Goal: Task Accomplishment & Management: Complete application form

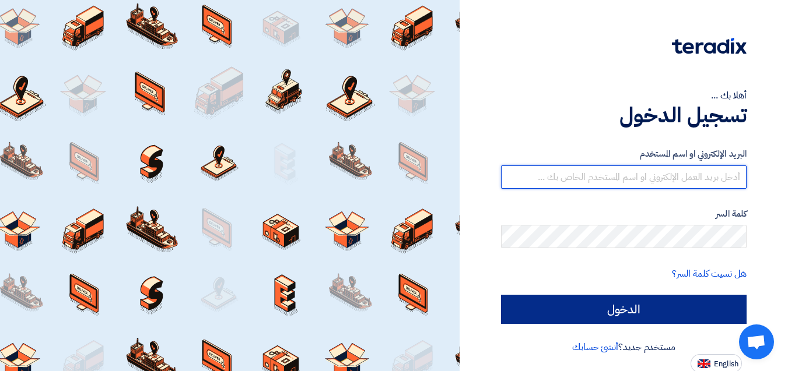
type input "[EMAIL_ADDRESS][DOMAIN_NAME]"
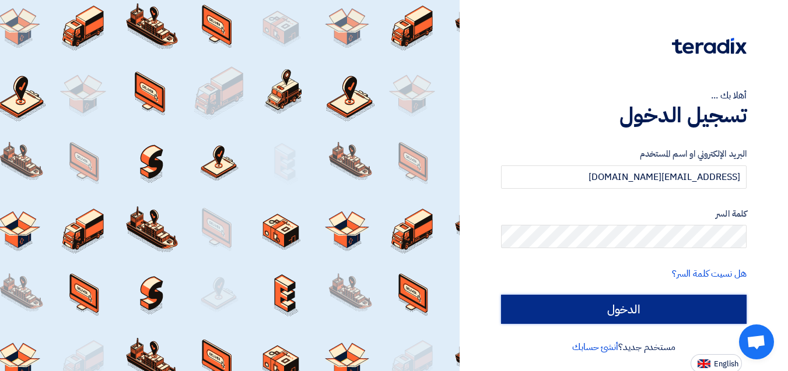
click at [659, 307] on input "الدخول" at bounding box center [623, 309] width 245 height 29
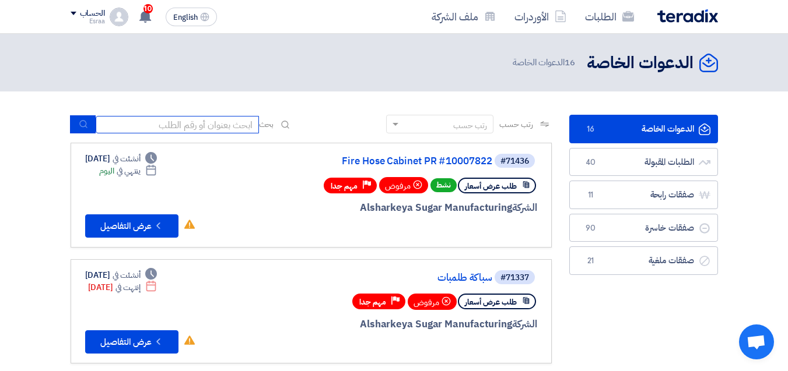
click at [227, 122] on input at bounding box center [177, 124] width 163 height 17
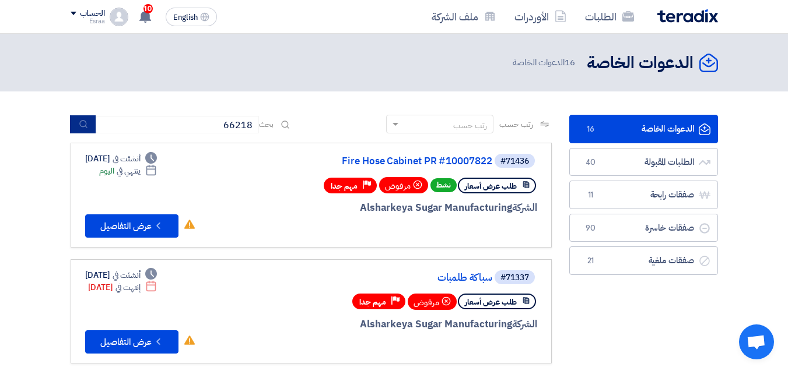
click at [86, 119] on button "submit" at bounding box center [83, 124] width 26 height 18
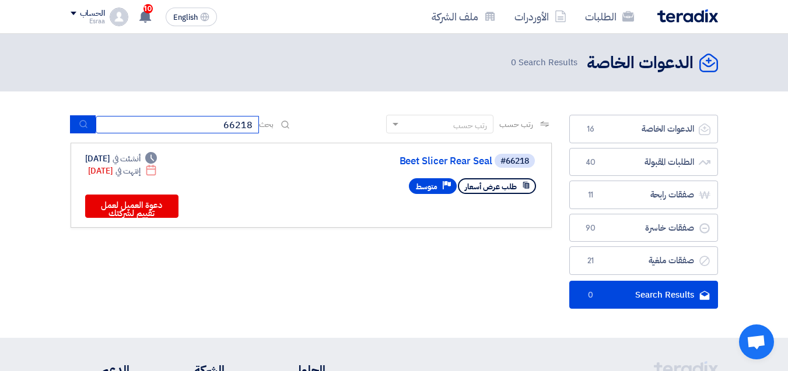
drag, startPoint x: 152, startPoint y: 127, endPoint x: 273, endPoint y: 129, distance: 120.7
click at [273, 129] on div "بحث 66218" at bounding box center [182, 124] width 222 height 18
type input "10007875"
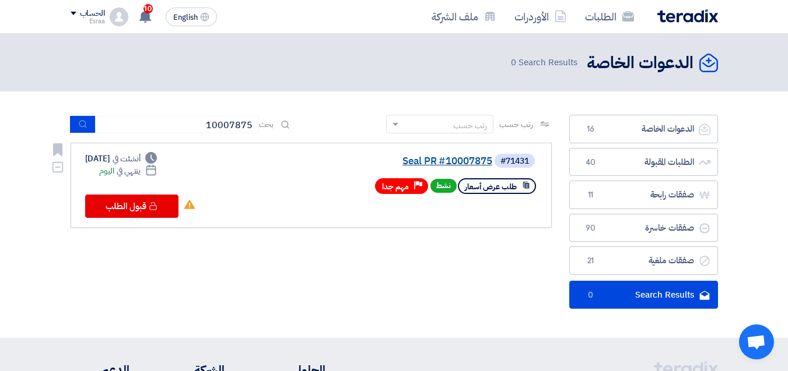
click at [443, 162] on link "Seal PR #10007875" at bounding box center [375, 161] width 233 height 10
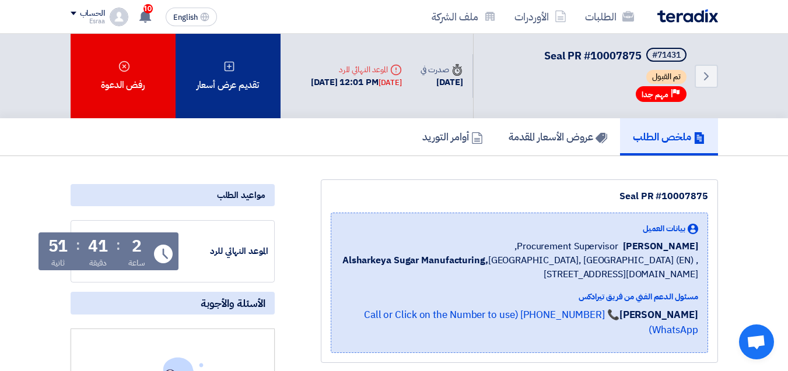
click at [262, 81] on div "تقديم عرض أسعار" at bounding box center [227, 76] width 105 height 85
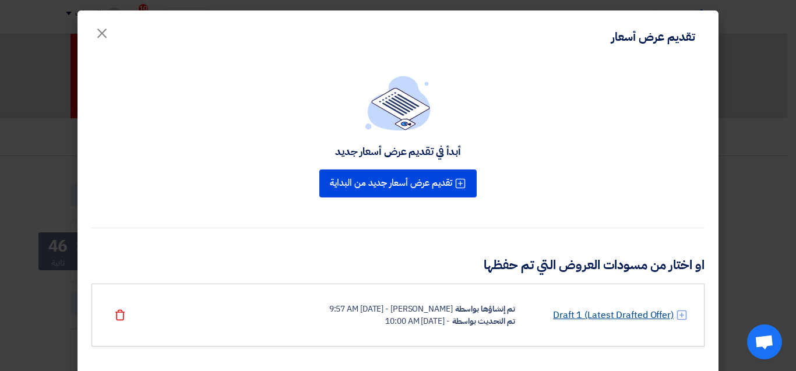
click at [639, 315] on link "Draft 1 (Latest Drafted Offer)" at bounding box center [613, 315] width 121 height 14
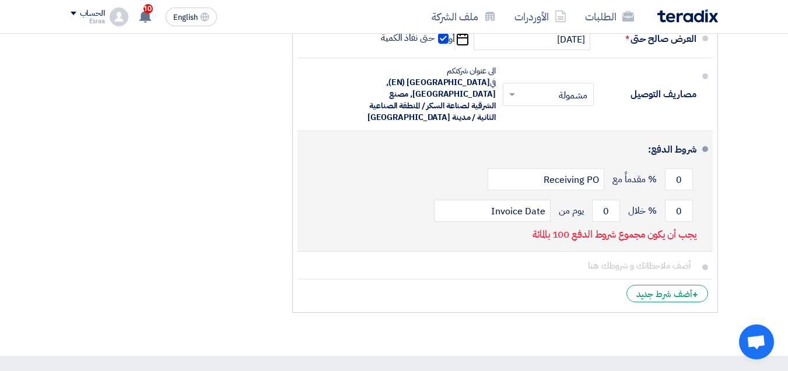
scroll to position [1049, 0]
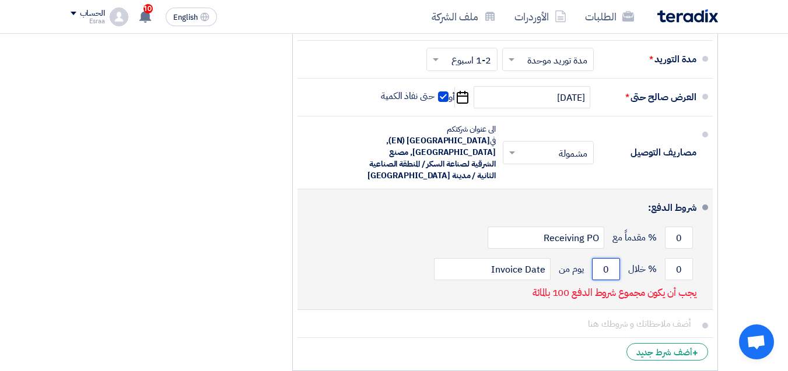
drag, startPoint x: 612, startPoint y: 266, endPoint x: 589, endPoint y: 276, distance: 24.3
click at [589, 276] on div "0 % خلال 0 يوم من Invoice Date" at bounding box center [501, 269] width 389 height 31
type input "30"
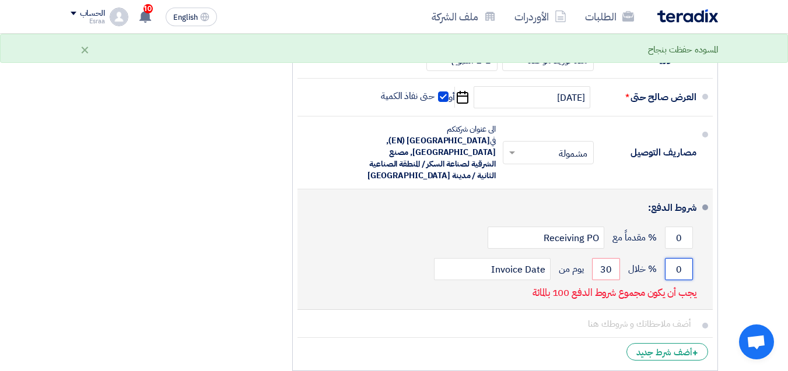
drag, startPoint x: 668, startPoint y: 261, endPoint x: 679, endPoint y: 266, distance: 12.8
click at [679, 266] on input "0" at bounding box center [679, 269] width 28 height 22
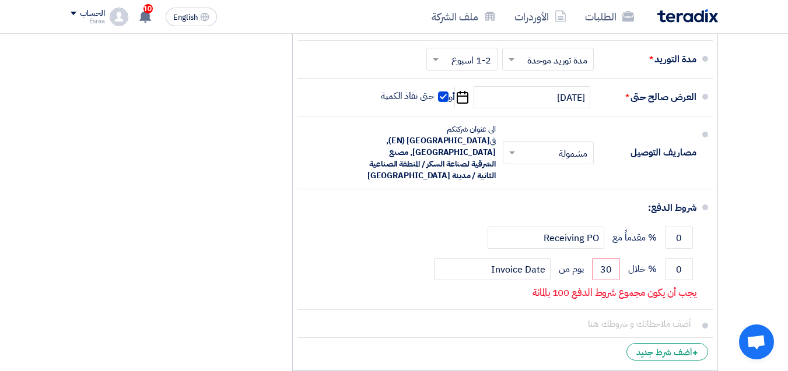
click at [230, 128] on div "ملخص [PERSON_NAME] المجموع الجزئي جنيه مصري 14,100 تكلفه التوصيل" at bounding box center [173, 28] width 222 height 700
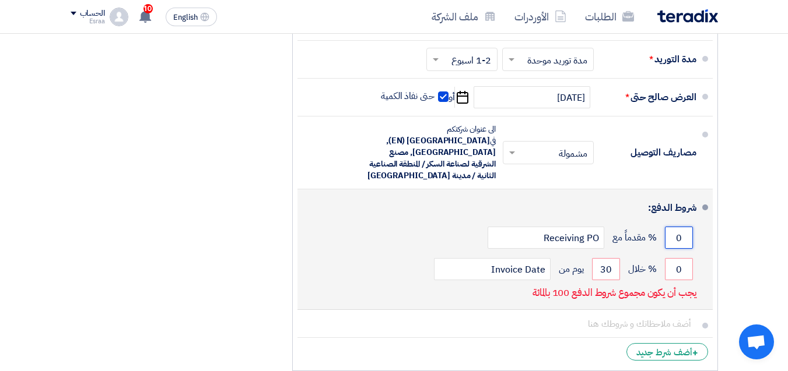
click at [681, 240] on input "0" at bounding box center [679, 238] width 28 height 22
drag, startPoint x: 677, startPoint y: 274, endPoint x: 689, endPoint y: 276, distance: 11.9
click at [689, 276] on input "0" at bounding box center [679, 269] width 28 height 22
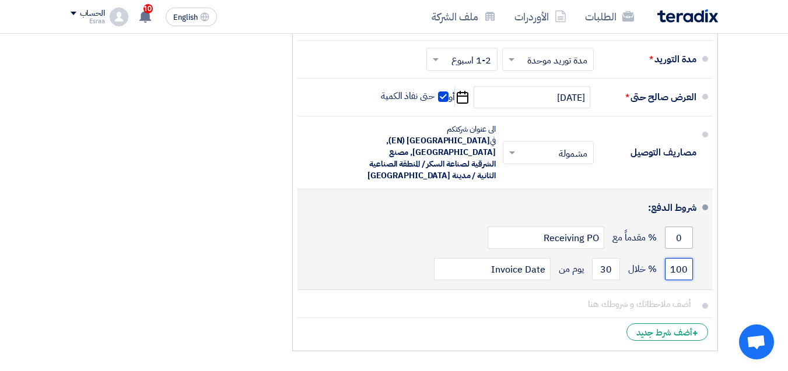
type input "100"
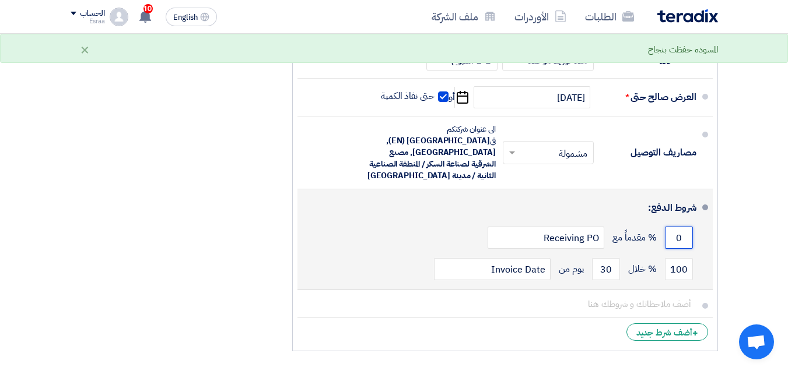
drag, startPoint x: 675, startPoint y: 241, endPoint x: 689, endPoint y: 239, distance: 14.1
click at [689, 239] on input "0" at bounding box center [679, 238] width 28 height 22
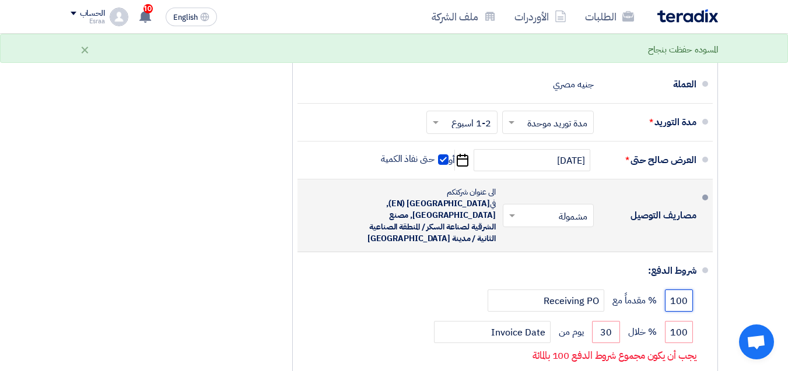
scroll to position [991, 0]
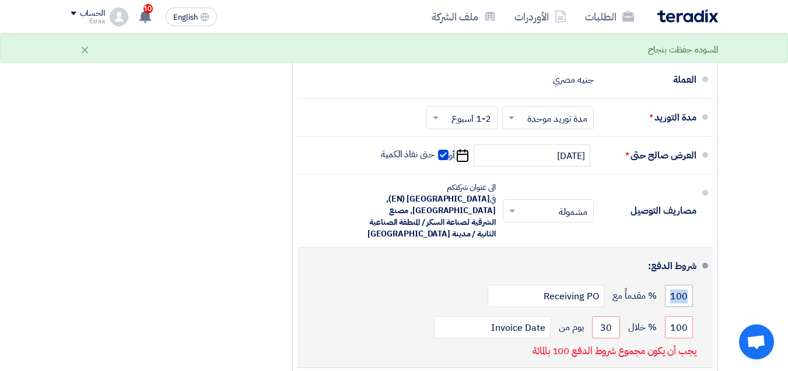
drag, startPoint x: 659, startPoint y: 290, endPoint x: 671, endPoint y: 295, distance: 12.6
click at [671, 295] on div "100 % مقدماً مع Receiving PO" at bounding box center [501, 295] width 389 height 31
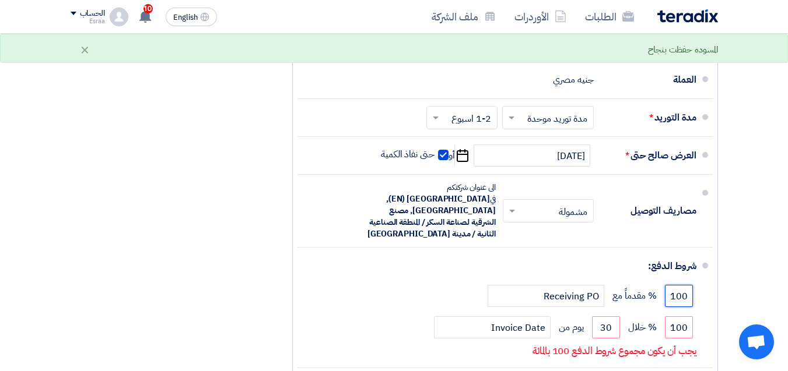
drag, startPoint x: 672, startPoint y: 295, endPoint x: 718, endPoint y: 305, distance: 46.5
click at [718, 305] on div "ملاحظات وشروط من طرف المشتري • The above mentioned amount including VAT. • Invo…" at bounding box center [504, 86] width 443 height 700
type input "3"
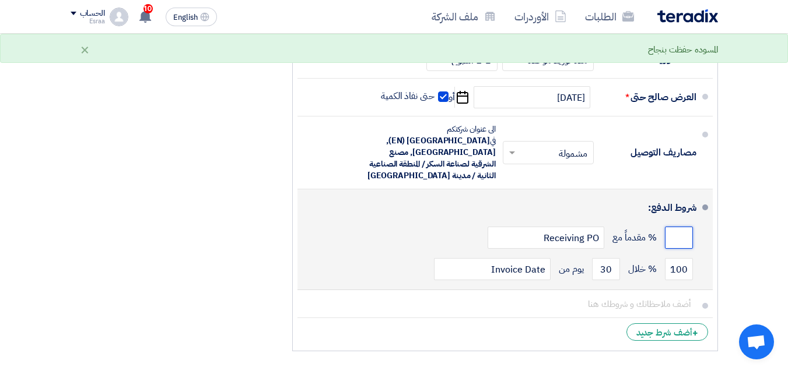
scroll to position [1108, 0]
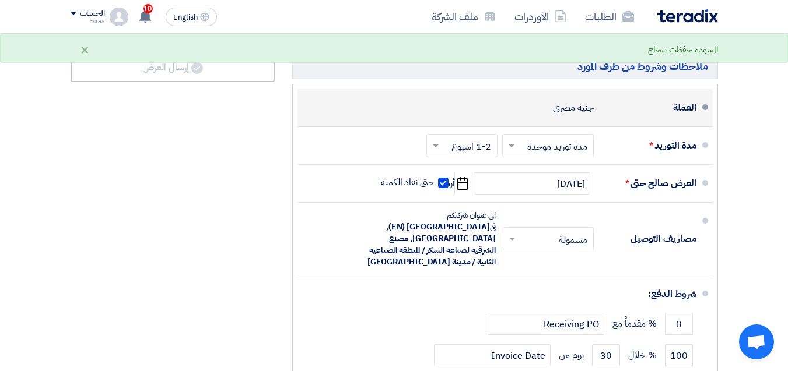
scroll to position [991, 0]
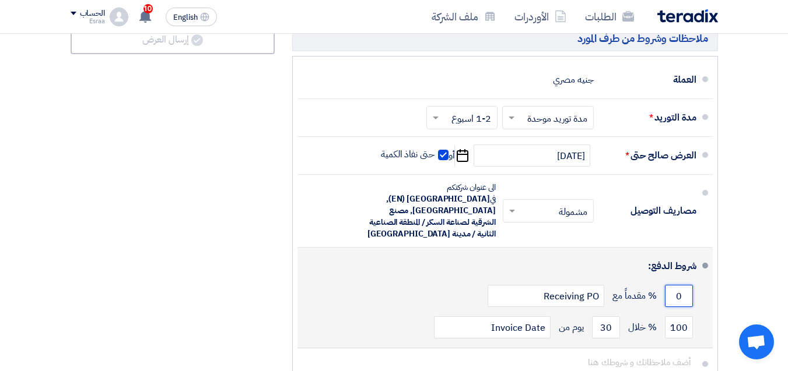
drag, startPoint x: 674, startPoint y: 297, endPoint x: 683, endPoint y: 296, distance: 9.3
click at [683, 296] on input "0" at bounding box center [679, 296] width 28 height 22
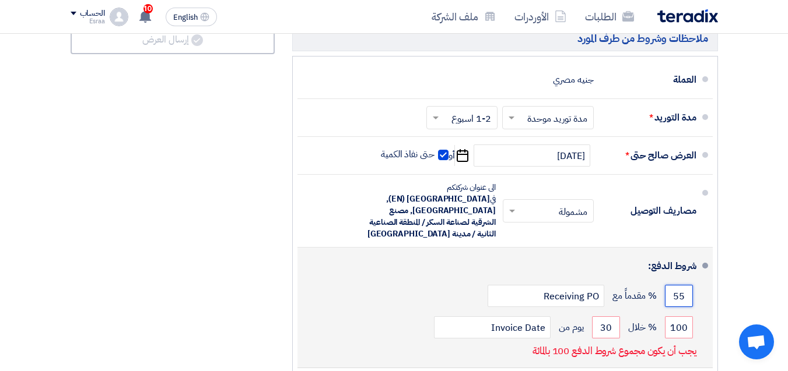
click at [71, 0] on button "Draft تعديل المسوده" at bounding box center [173, 8] width 204 height 28
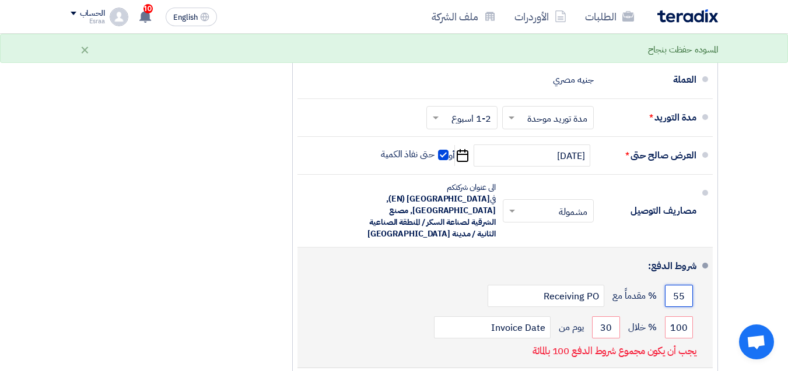
click at [71, 0] on button "Draft تعديل المسوده" at bounding box center [173, 8] width 204 height 28
drag, startPoint x: 672, startPoint y: 294, endPoint x: 701, endPoint y: 309, distance: 32.9
click at [701, 309] on li "شروط الدفع: 55 % مقدماً مع Receiving PO 100 % خلال 30 Invoice Date" at bounding box center [504, 308] width 415 height 121
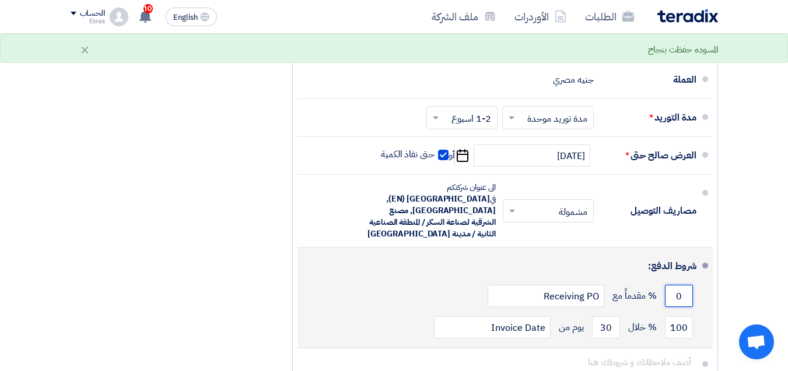
click at [71, 0] on button "Draft تعديل المسوده" at bounding box center [173, 8] width 204 height 28
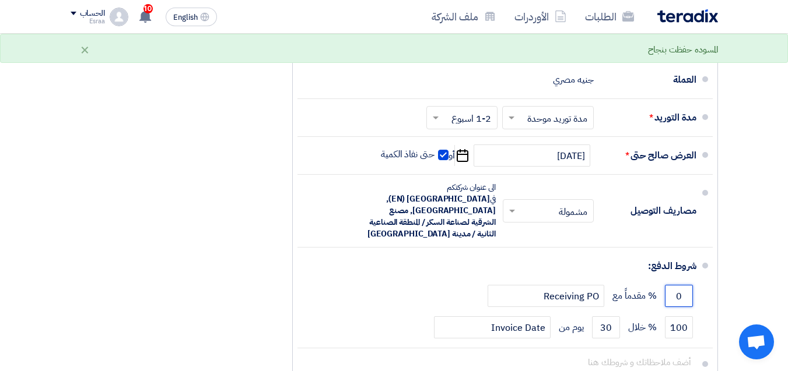
click at [71, 0] on button "Draft تعديل المسوده" at bounding box center [173, 8] width 204 height 28
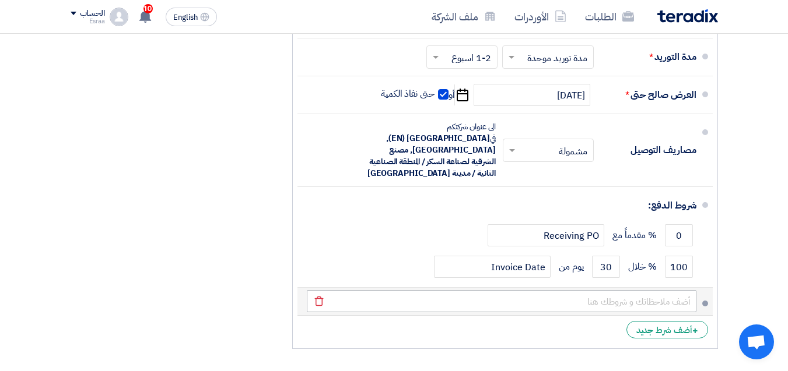
scroll to position [1108, 0]
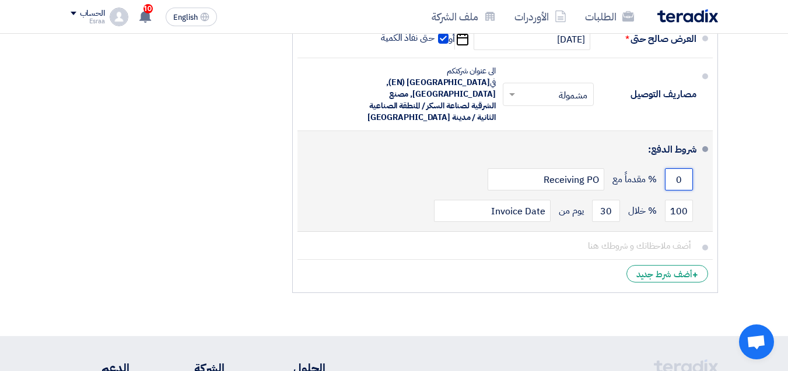
drag, startPoint x: 672, startPoint y: 183, endPoint x: 698, endPoint y: 182, distance: 26.8
click at [698, 182] on li "شروط الدفع: 0 % مقدماً مع Receiving PO 100 % خلال 30 Invoice Date" at bounding box center [504, 181] width 415 height 101
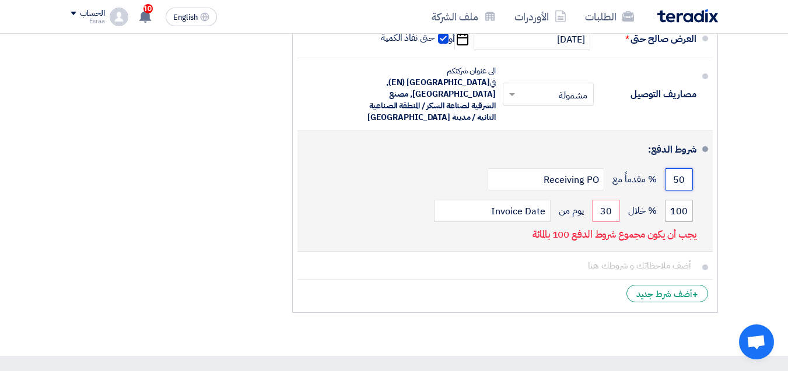
type input "50"
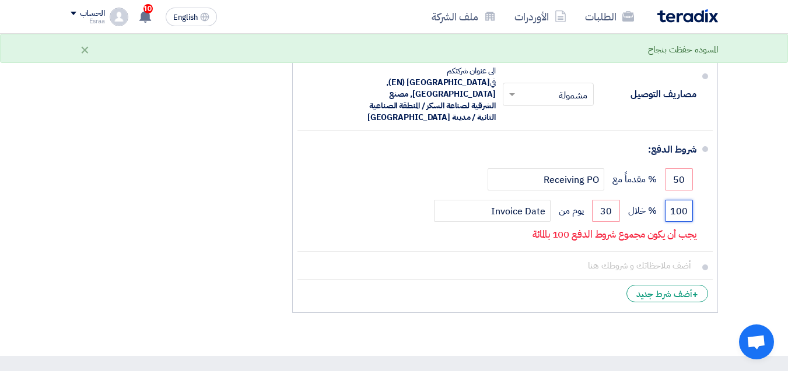
drag, startPoint x: 669, startPoint y: 208, endPoint x: 763, endPoint y: 223, distance: 95.0
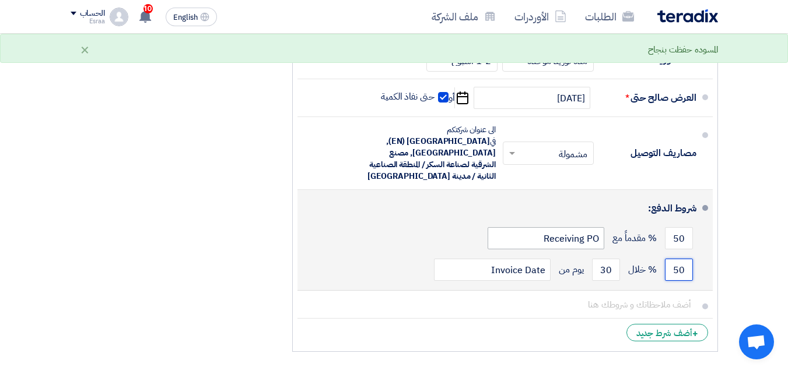
scroll to position [1049, 0]
drag, startPoint x: 673, startPoint y: 263, endPoint x: 690, endPoint y: 271, distance: 18.0
click at [690, 271] on input "50" at bounding box center [679, 269] width 28 height 22
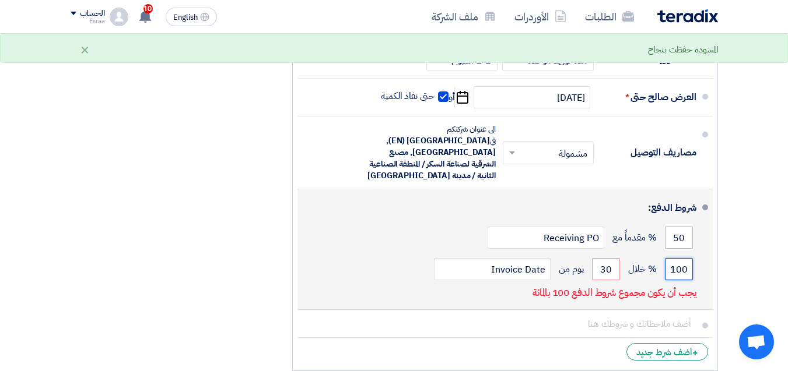
type input "100"
drag, startPoint x: 670, startPoint y: 236, endPoint x: 708, endPoint y: 238, distance: 37.4
click at [708, 238] on li "شروط الدفع: 50 % مقدماً مع Receiving PO 100 % خلال 30 Invoice Date" at bounding box center [504, 249] width 415 height 121
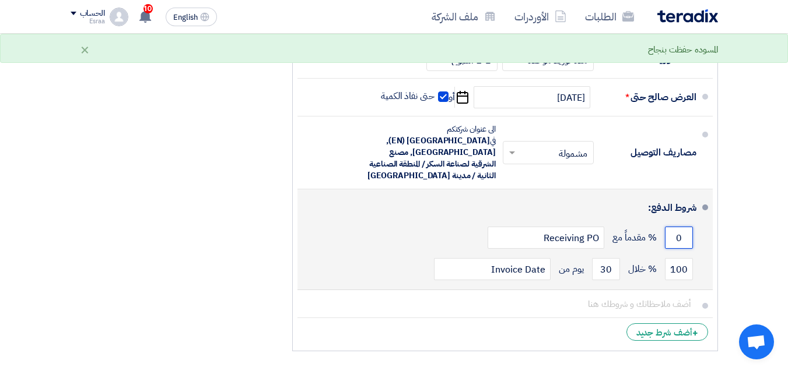
type input "0"
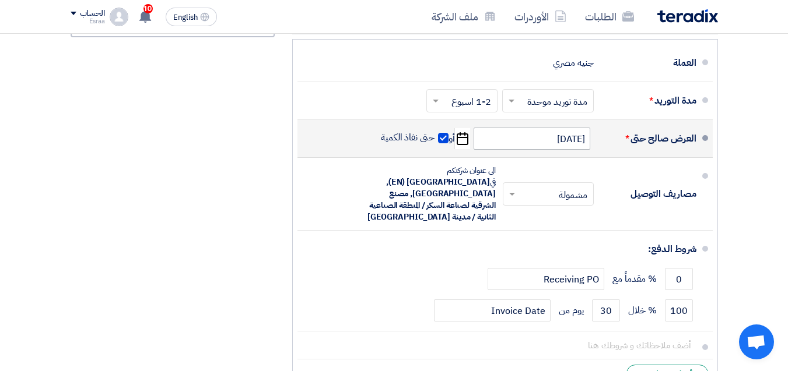
scroll to position [991, 0]
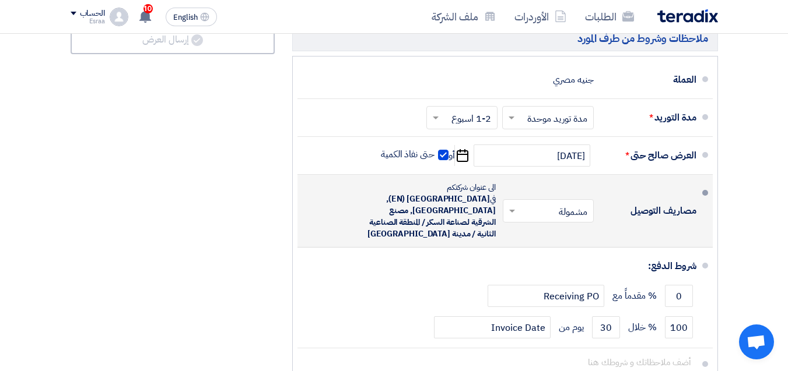
click at [515, 217] on span at bounding box center [510, 211] width 15 height 12
click at [509, 214] on span at bounding box center [512, 212] width 6 height 4
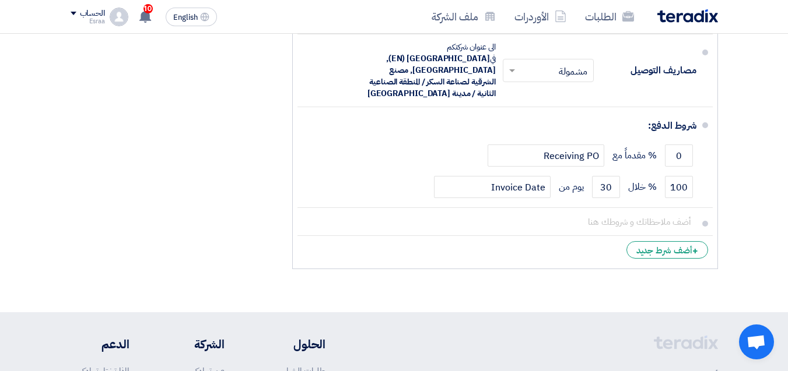
scroll to position [1166, 0]
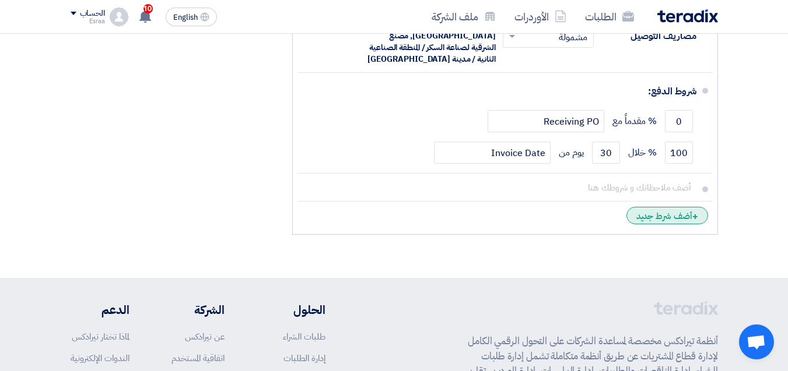
click at [679, 214] on div "+ أضف شرط جديد" at bounding box center [667, 215] width 82 height 17
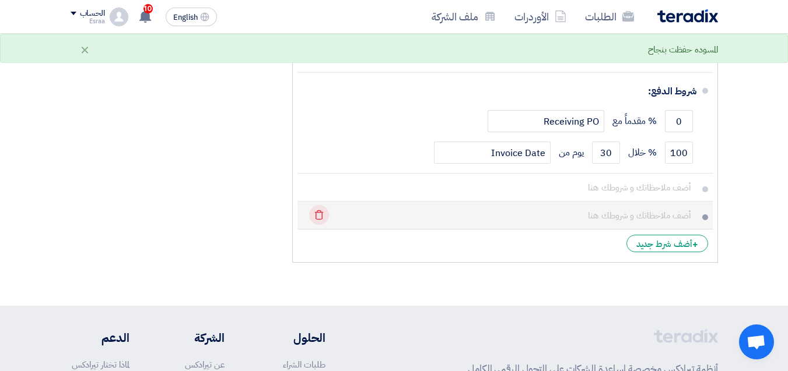
click at [315, 213] on icon "Delete" at bounding box center [319, 215] width 20 height 20
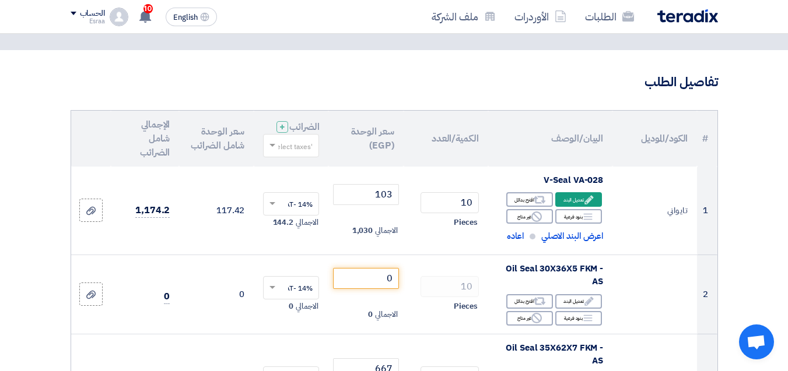
scroll to position [0, 0]
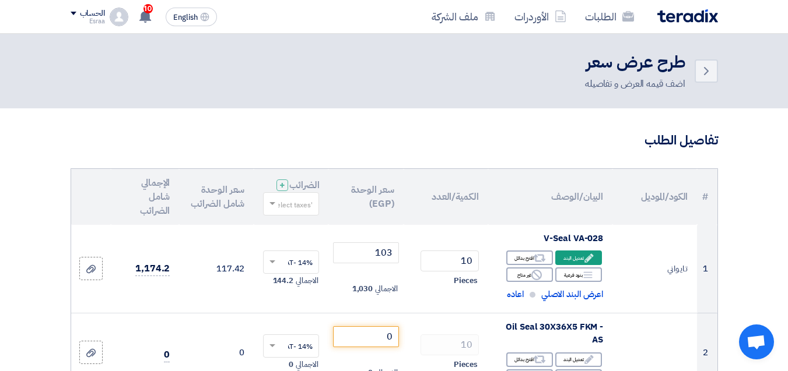
click at [209, 103] on header "Back طرح عرض سعر اضف قيمه العرض و تفاصيله" at bounding box center [394, 71] width 788 height 75
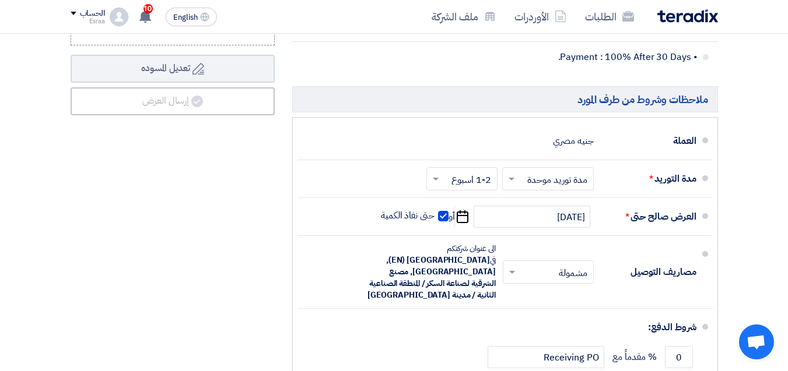
scroll to position [933, 0]
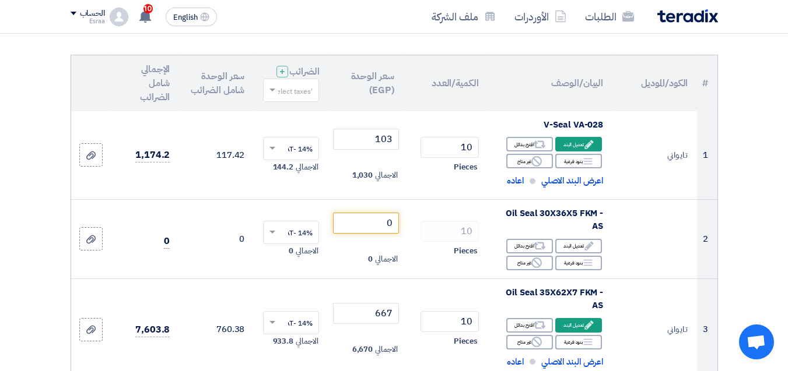
scroll to position [0, 0]
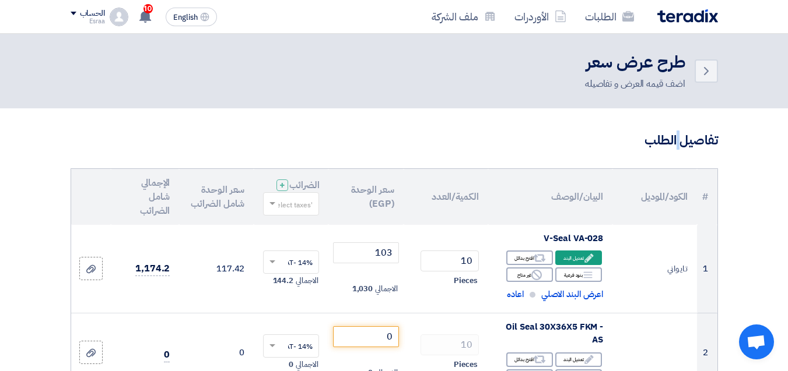
click at [677, 142] on h3 "تفاصيل الطلب" at bounding box center [394, 141] width 647 height 18
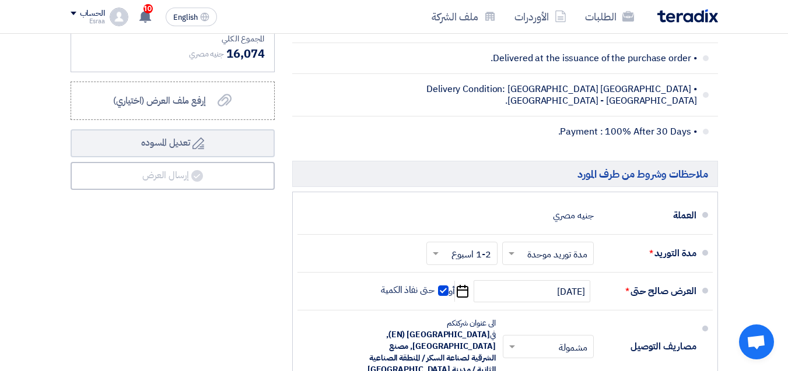
scroll to position [875, 0]
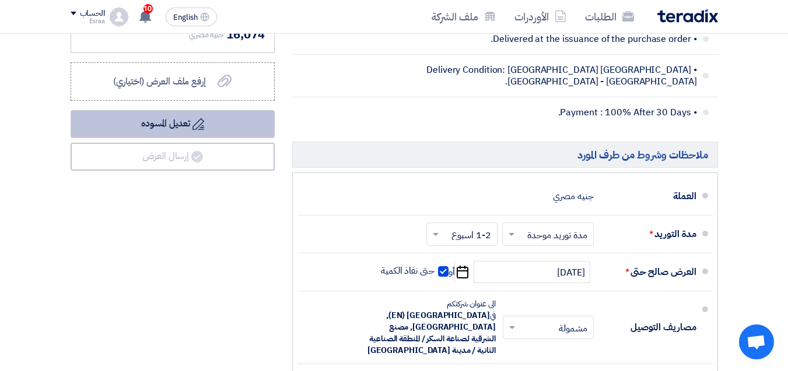
click at [199, 130] on icon "Draft" at bounding box center [198, 124] width 12 height 12
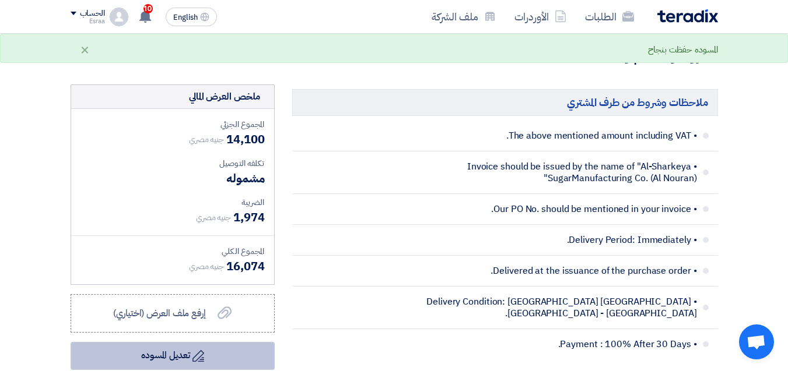
scroll to position [641, 0]
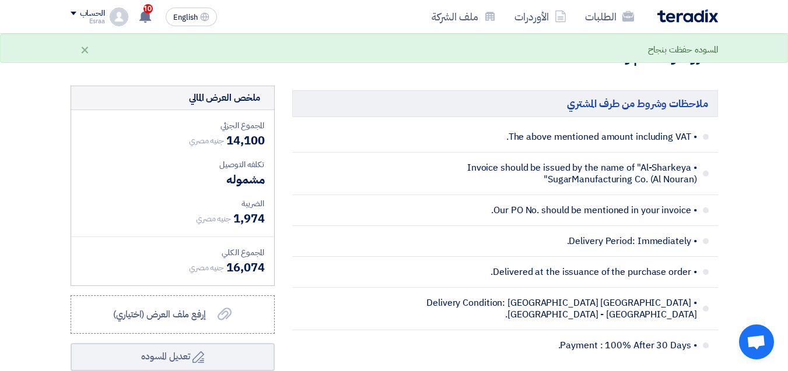
click at [662, 15] on img at bounding box center [687, 15] width 61 height 13
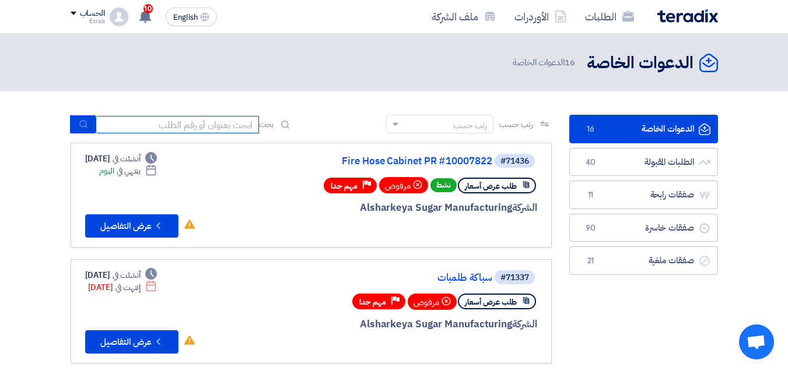
click at [208, 125] on input at bounding box center [177, 124] width 163 height 17
type input "10007875"
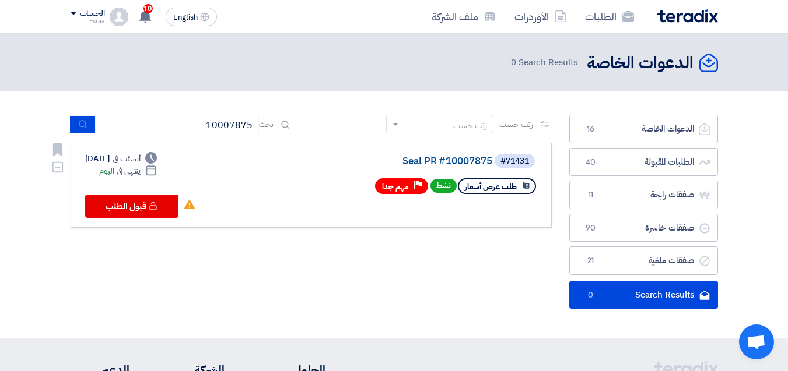
click at [453, 161] on link "Seal PR #10007875" at bounding box center [375, 161] width 233 height 10
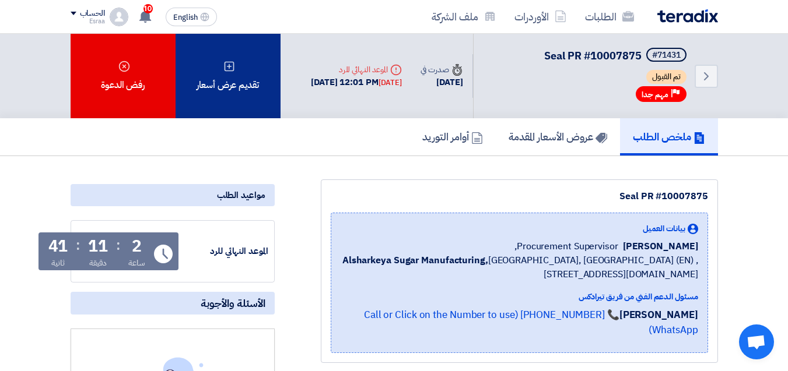
click at [245, 76] on div "تقديم عرض أسعار" at bounding box center [227, 76] width 105 height 85
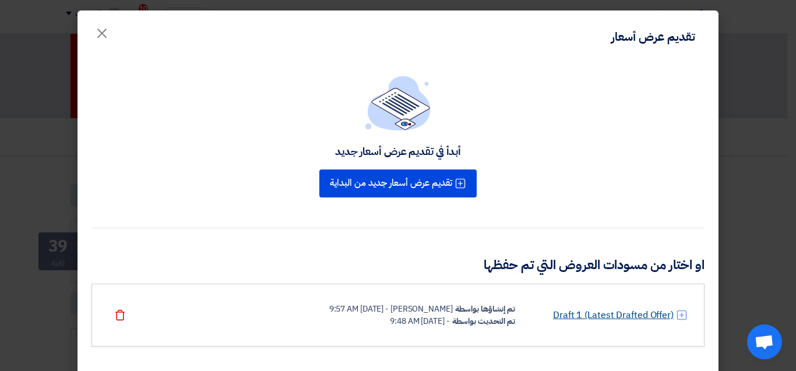
click at [602, 318] on link "Draft 1 (Latest Drafted Offer)" at bounding box center [613, 315] width 121 height 14
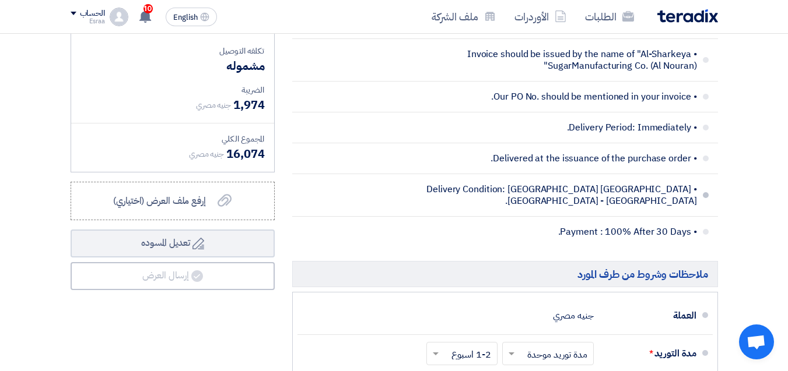
scroll to position [813, 0]
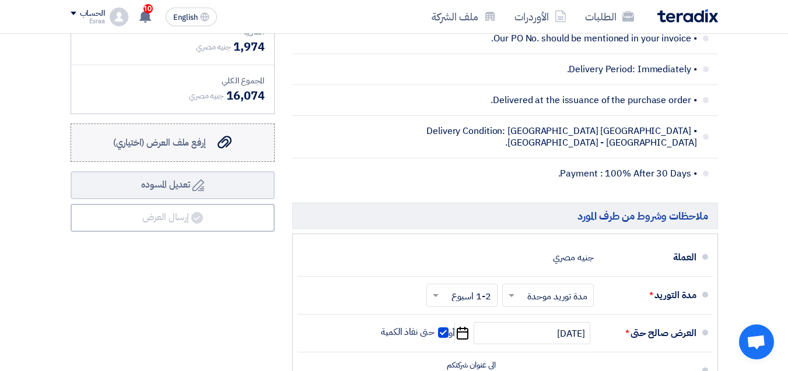
click at [187, 150] on span "إرفع ملف العرض (اختياري)" at bounding box center [159, 143] width 93 height 14
click at [0, 0] on input "إرفع ملف العرض (اختياري) إرفع ملف العرض (اختياري)" at bounding box center [0, 0] width 0 height 0
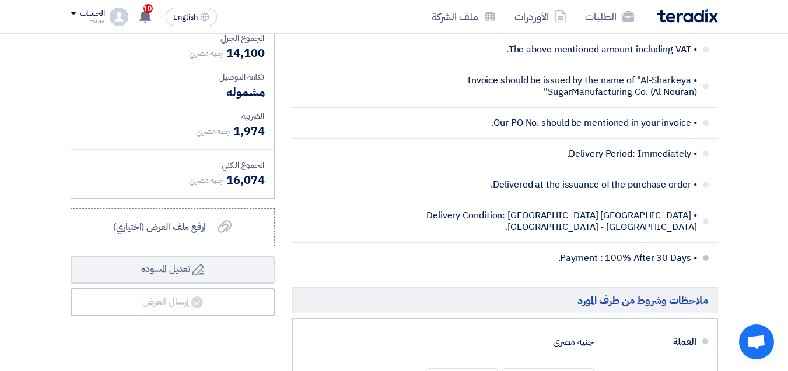
scroll to position [758, 0]
